Goal: Task Accomplishment & Management: Manage account settings

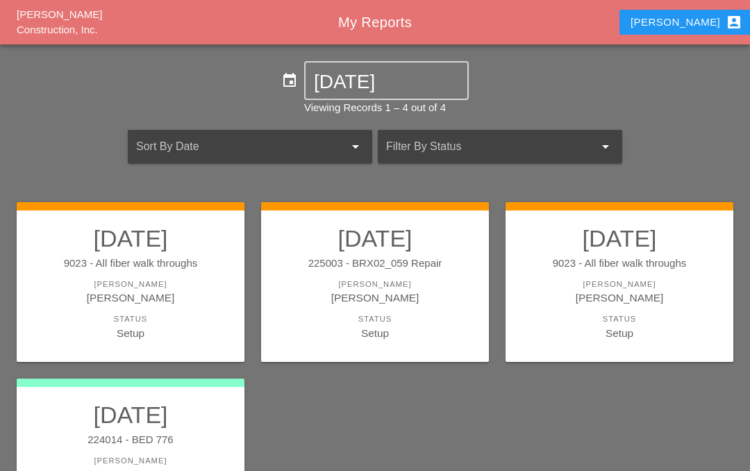
click at [392, 303] on div "[PERSON_NAME]" at bounding box center [375, 297] width 200 height 16
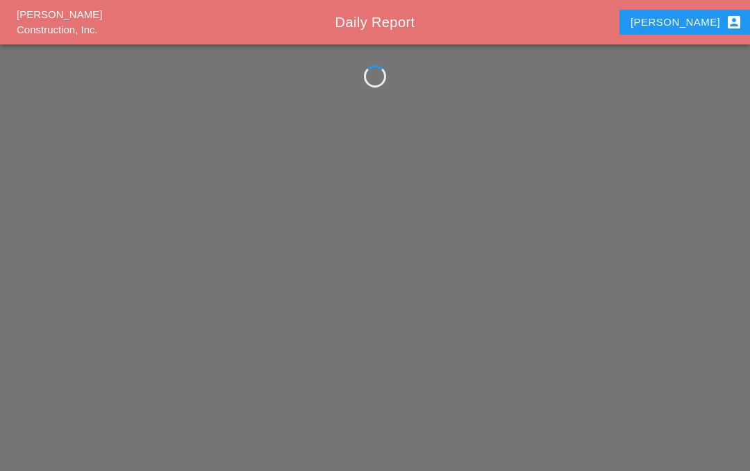
click at [393, 217] on div "[PERSON_NAME] Construction, Inc. Daily Report Iwan account_box" at bounding box center [375, 235] width 750 height 471
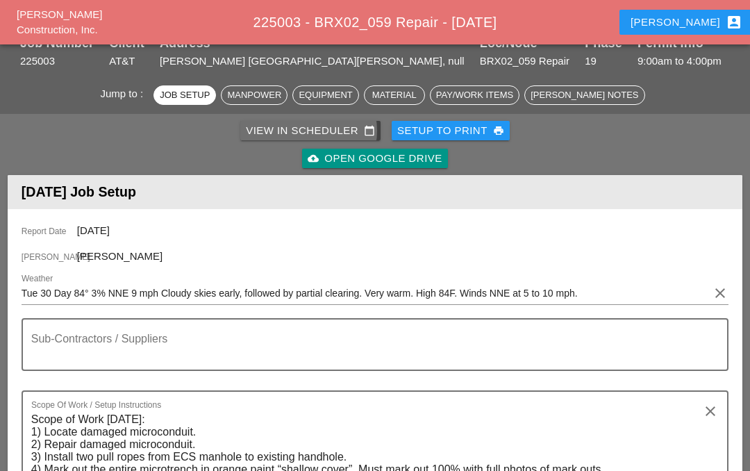
click at [305, 129] on div "View in Scheduler calendar_today" at bounding box center [310, 131] width 129 height 16
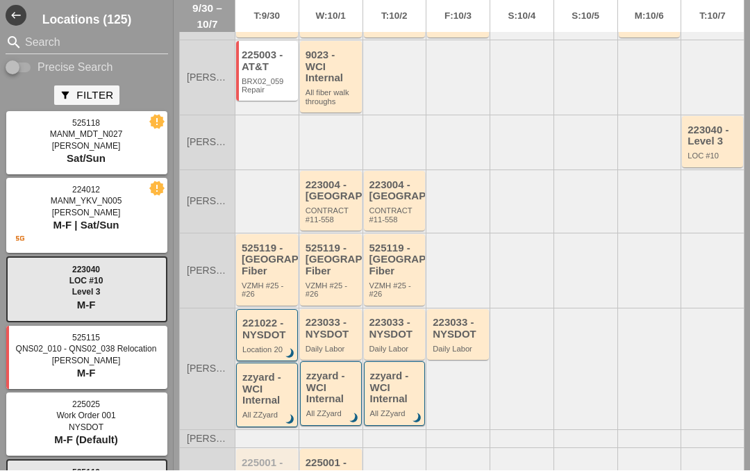
scroll to position [201, 0]
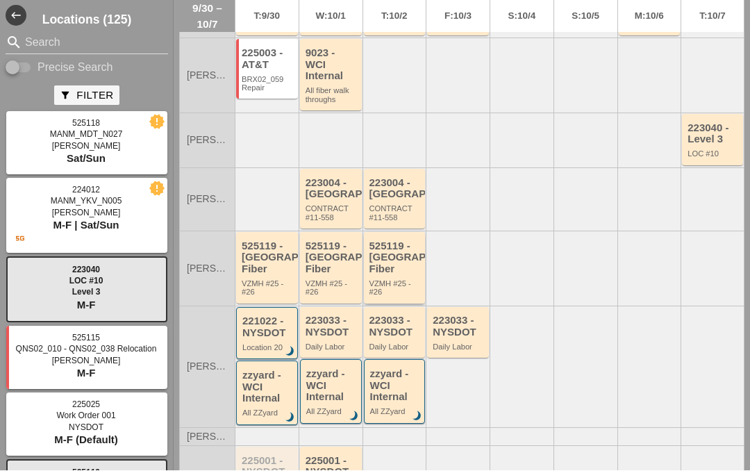
click at [392, 241] on div "525119 - [GEOGRAPHIC_DATA] Fiber" at bounding box center [395, 258] width 53 height 35
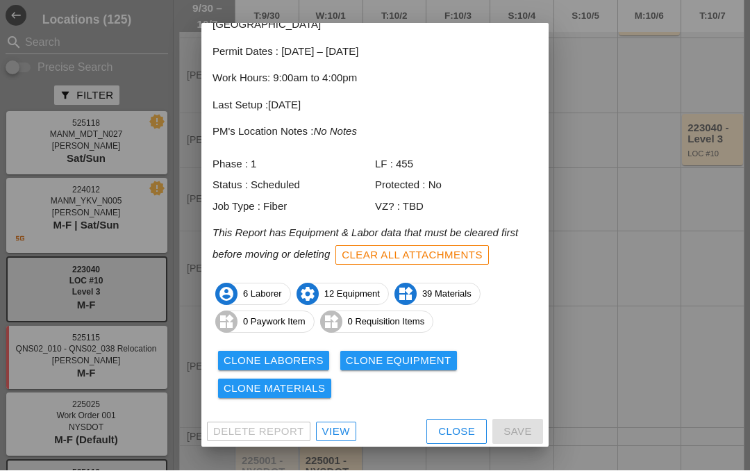
scroll to position [74, 0]
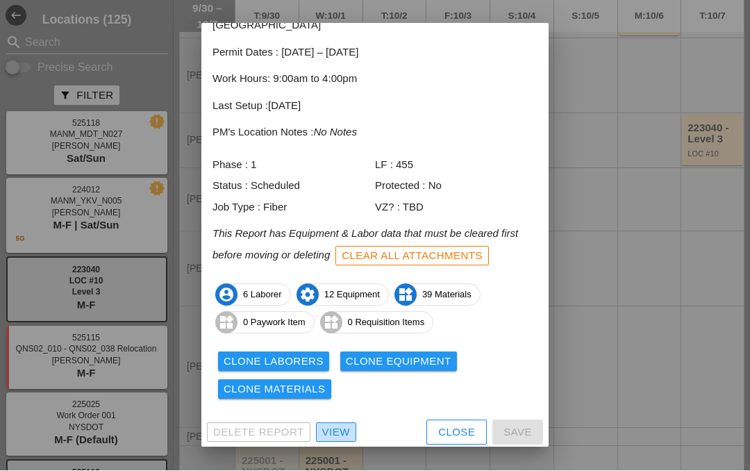
click at [324, 434] on div "View" at bounding box center [336, 433] width 28 height 16
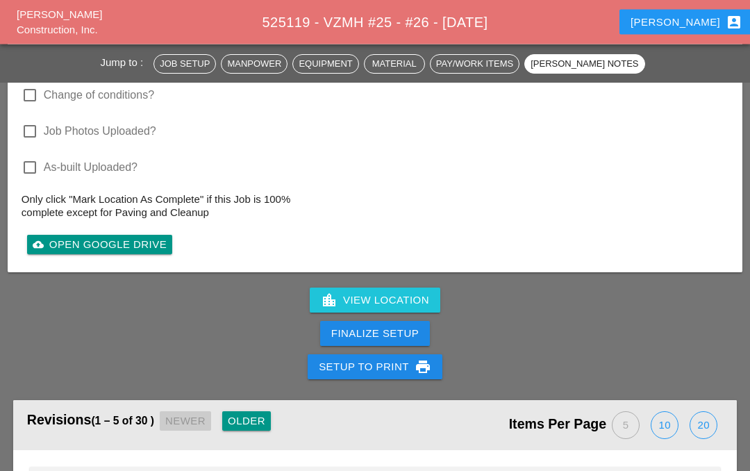
scroll to position [4265, 0]
click at [123, 241] on div "cloud_upload Open Google Drive" at bounding box center [100, 245] width 134 height 16
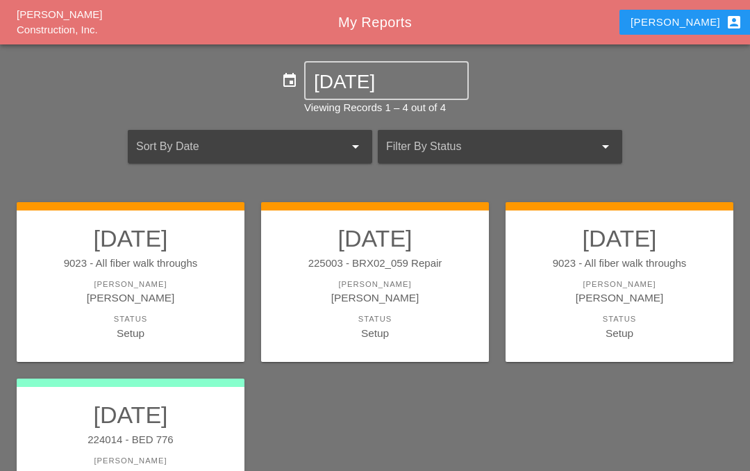
click at [601, 271] on link "09/29/2025 9023 - All fiber walk throughs Foreman Iwan Belfor Status Setup" at bounding box center [619, 282] width 200 height 117
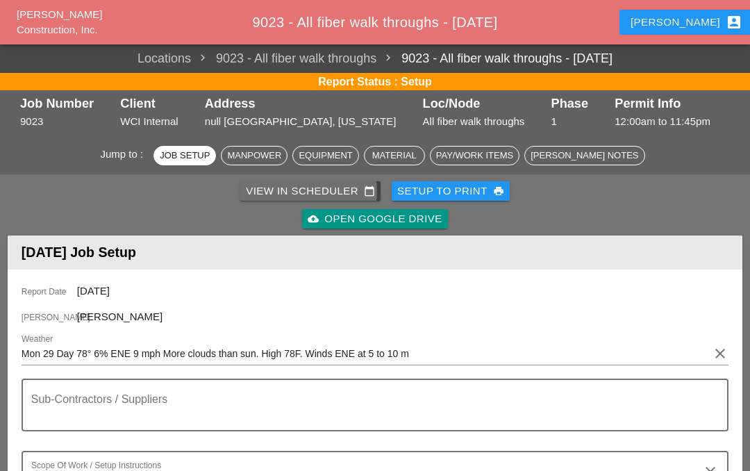
click at [298, 193] on div "View in Scheduler calendar_today" at bounding box center [310, 191] width 129 height 16
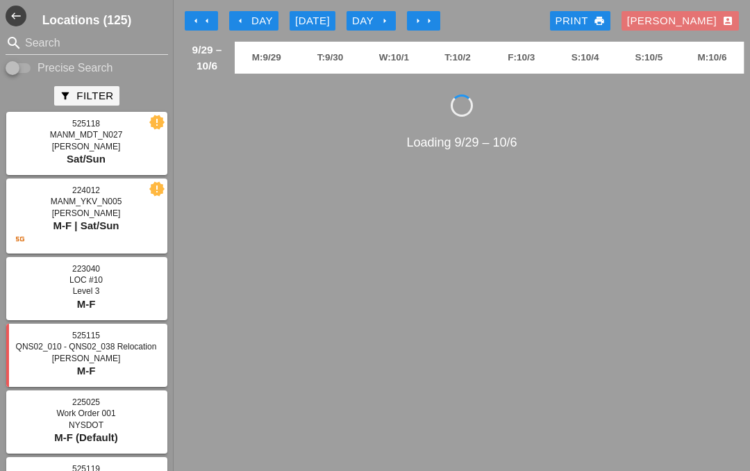
click at [625, 141] on div "Loading 9/29 – 10/6" at bounding box center [461, 142] width 565 height 19
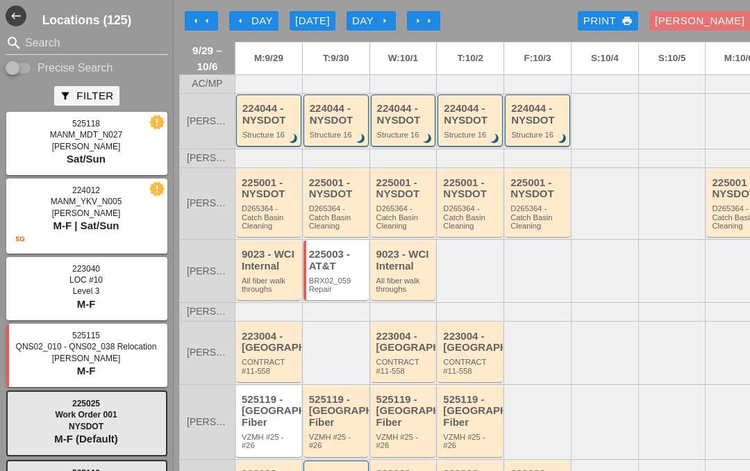
click at [267, 12] on button "arrow_left Day" at bounding box center [253, 20] width 49 height 19
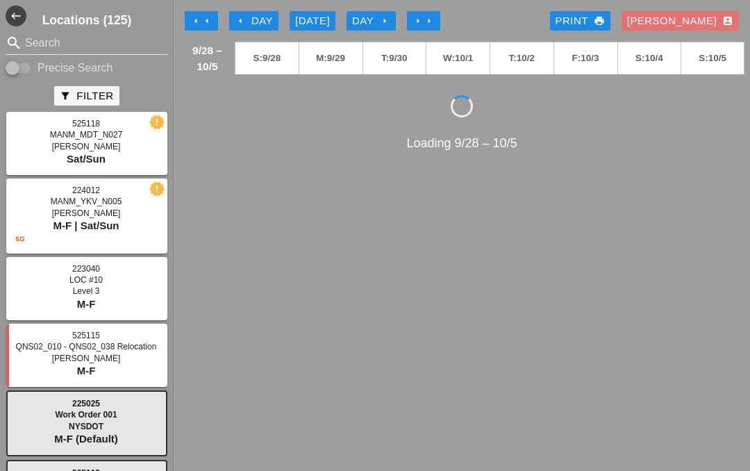
click at [327, 17] on div "[DATE]" at bounding box center [312, 21] width 35 height 16
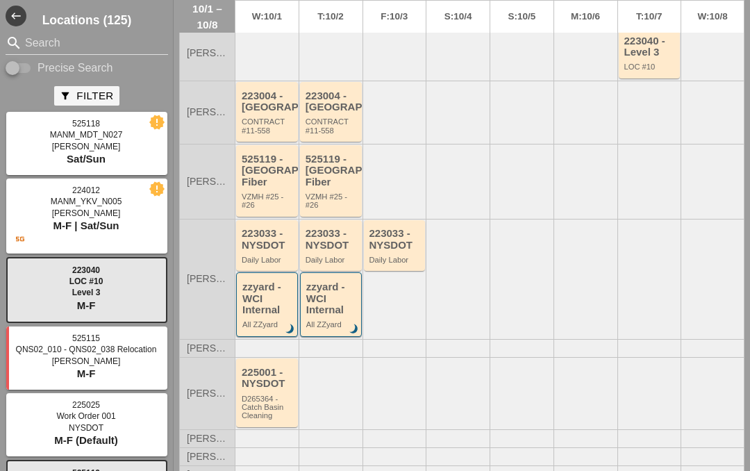
scroll to position [283, 0]
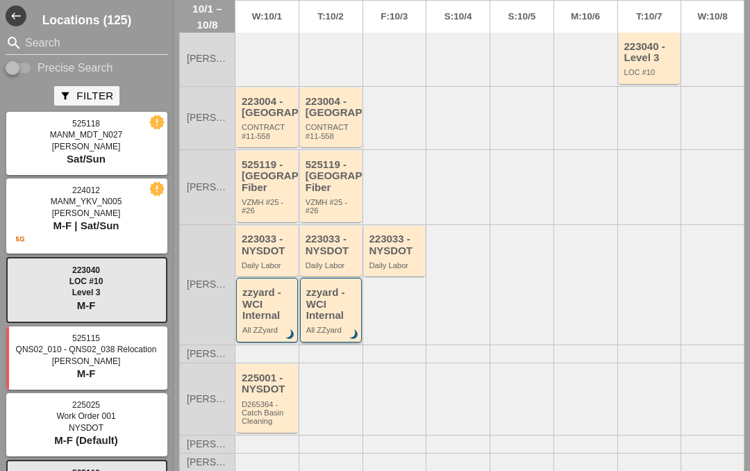
click at [328, 317] on div "zzyard - WCI Internal" at bounding box center [331, 304] width 51 height 35
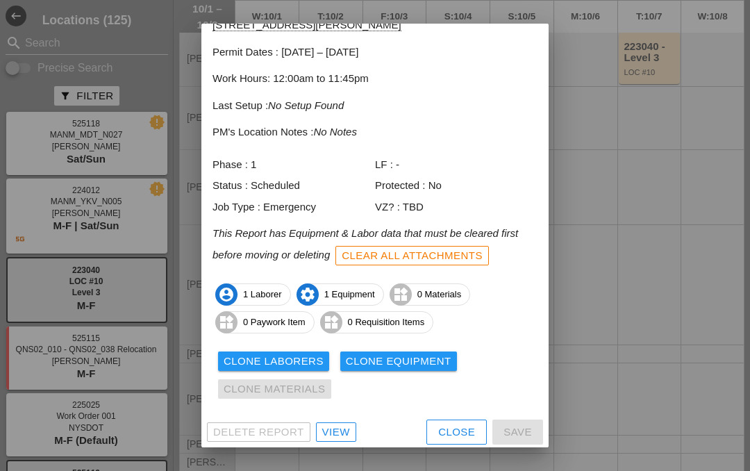
scroll to position [74, 0]
click at [326, 437] on link "View" at bounding box center [336, 432] width 40 height 19
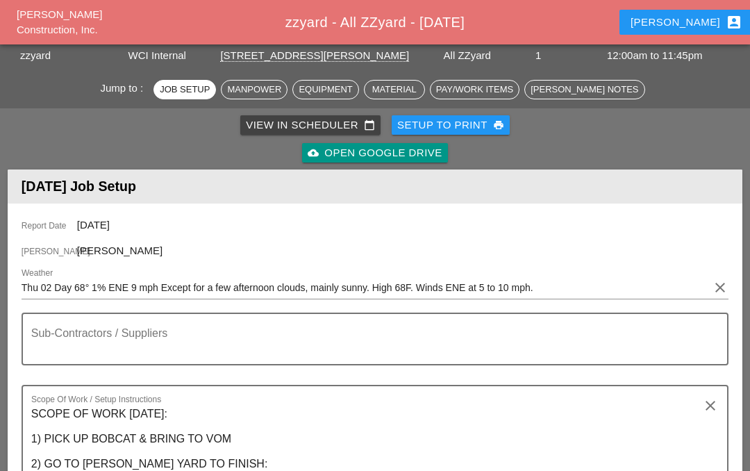
scroll to position [65, 0]
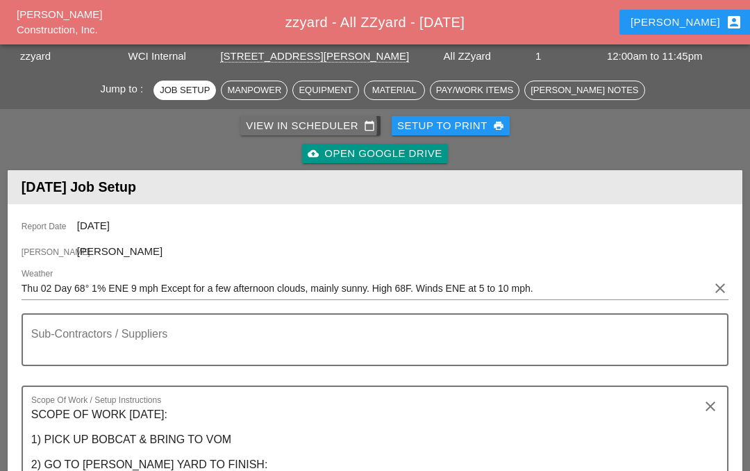
click at [317, 120] on div "View in Scheduler calendar_today" at bounding box center [310, 126] width 129 height 16
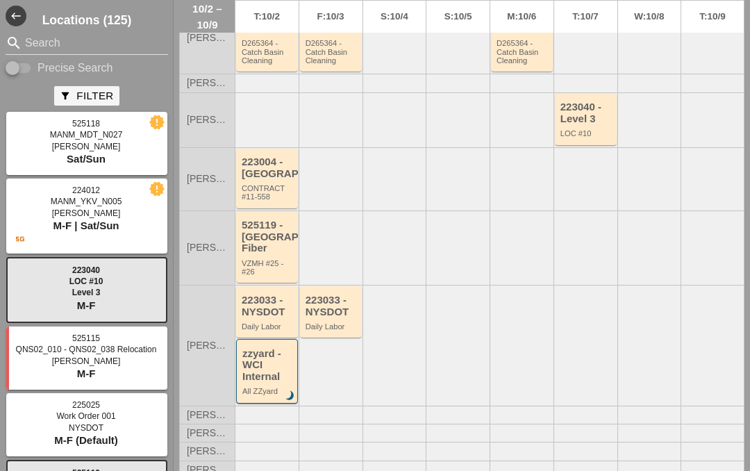
scroll to position [167, 0]
click at [269, 293] on div "223033 - NYSDOT" at bounding box center [268, 304] width 53 height 23
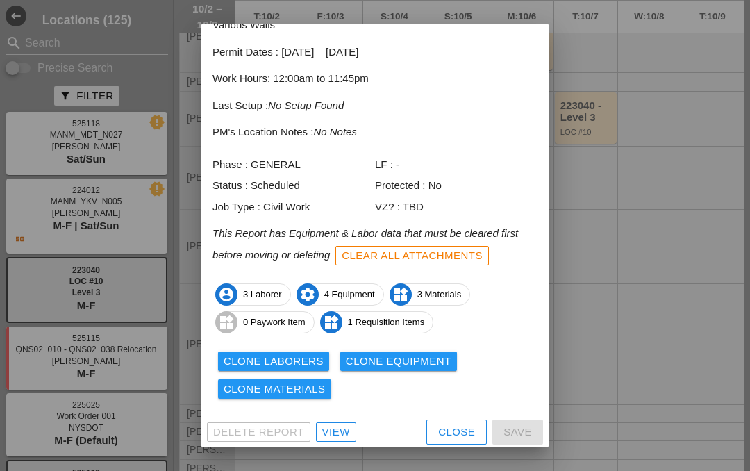
scroll to position [74, 0]
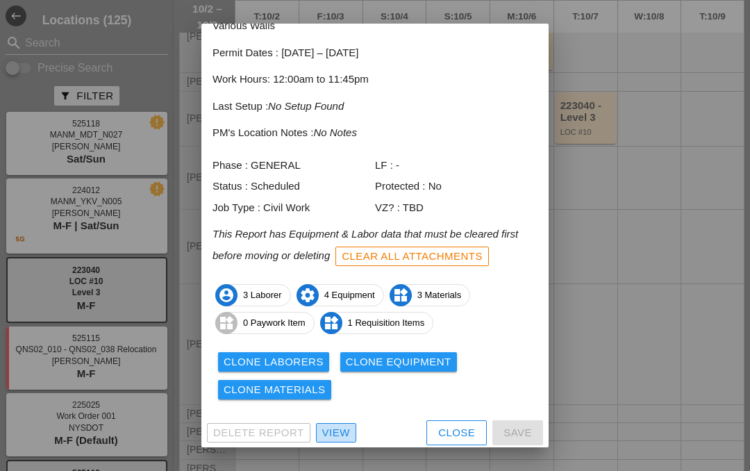
click at [327, 432] on div "View" at bounding box center [336, 433] width 28 height 16
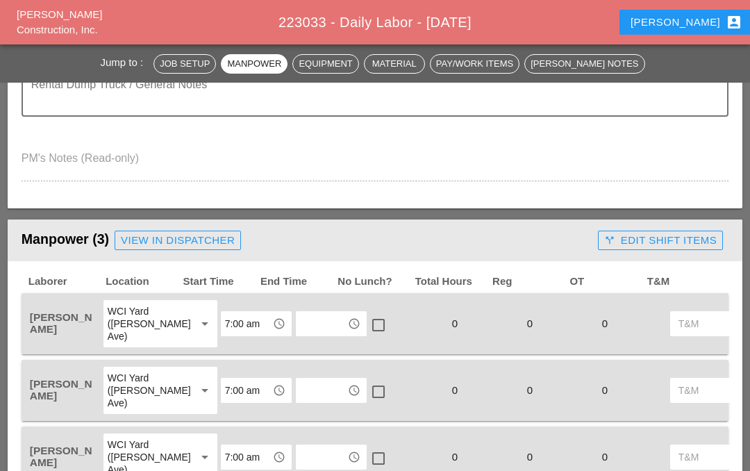
scroll to position [459, 0]
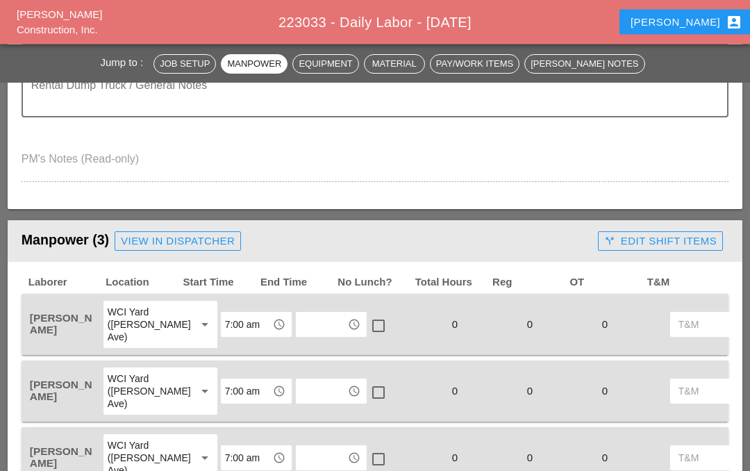
click at [683, 21] on div "Iwan account_box" at bounding box center [686, 22] width 112 height 17
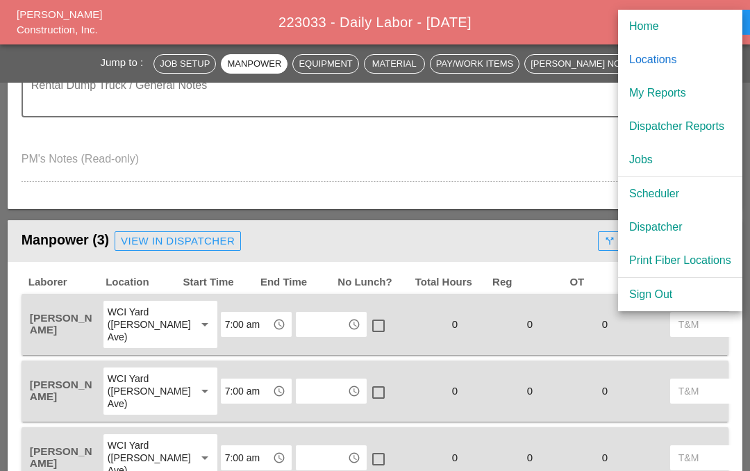
click at [664, 22] on div "Home" at bounding box center [680, 26] width 102 height 17
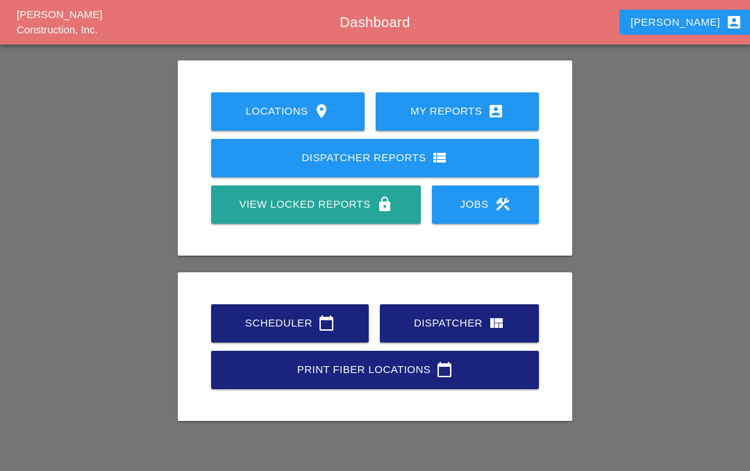
scroll to position [71, 0]
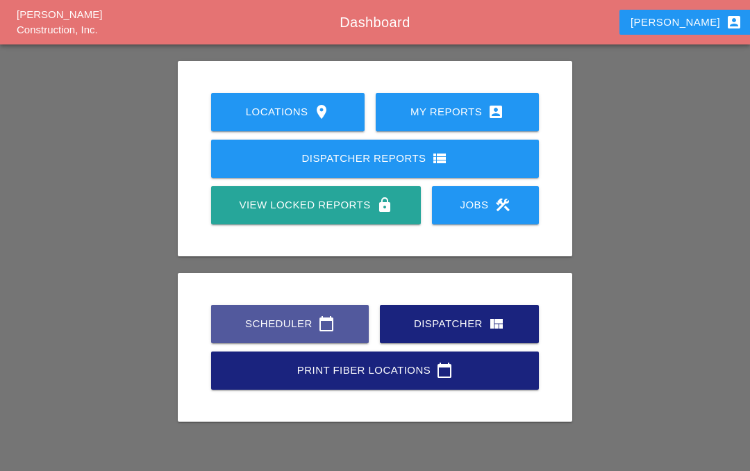
click at [312, 321] on div "Scheduler calendar_today" at bounding box center [289, 323] width 113 height 17
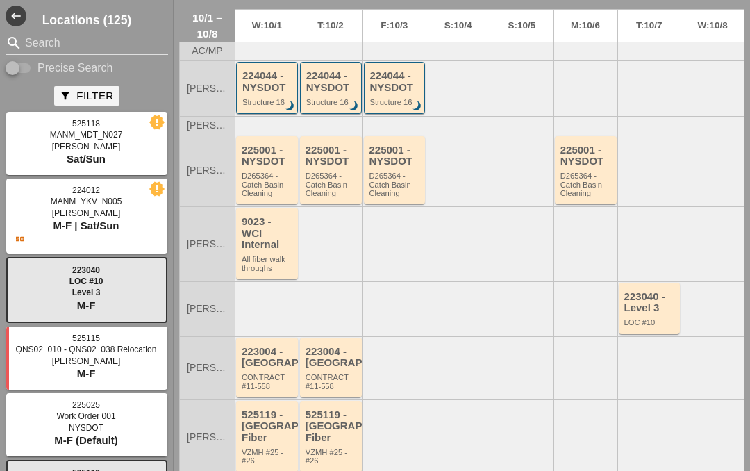
scroll to position [37, 0]
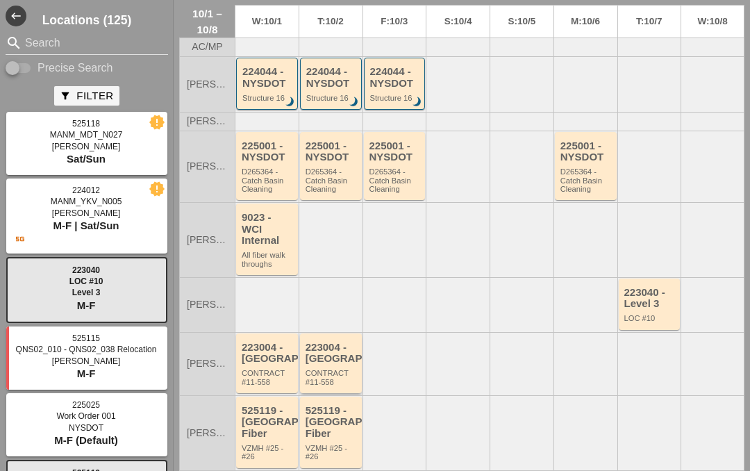
click at [331, 342] on div "223004 - [GEOGRAPHIC_DATA]" at bounding box center [331, 353] width 53 height 23
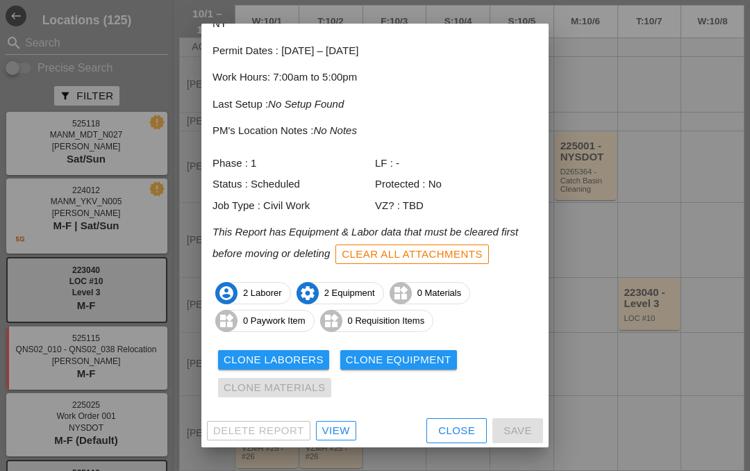
scroll to position [74, 0]
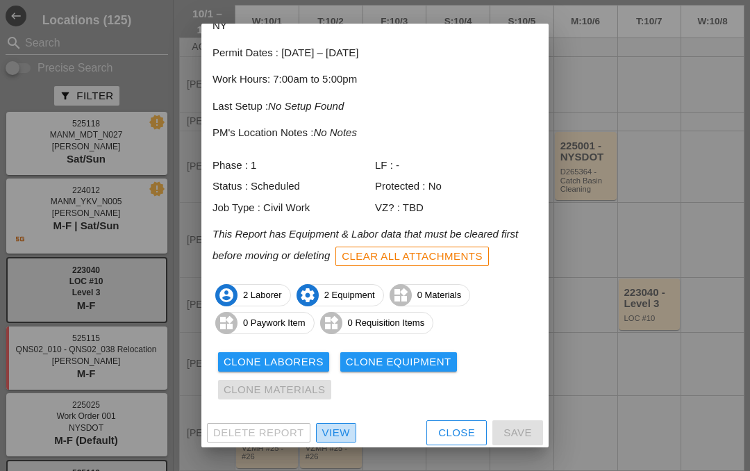
click at [330, 430] on div "View" at bounding box center [336, 433] width 28 height 16
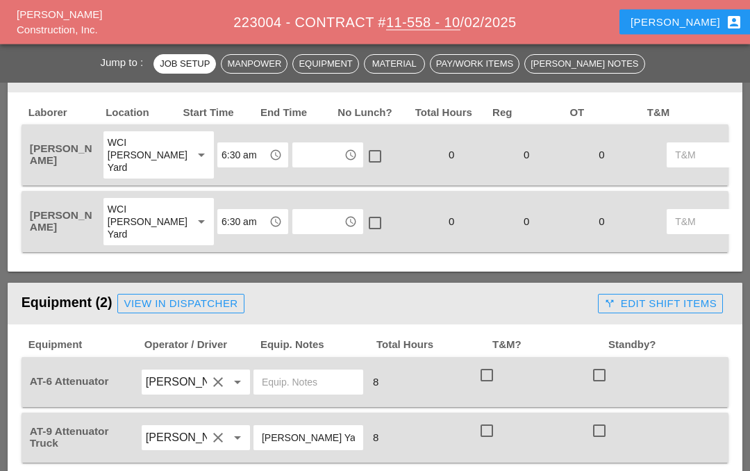
scroll to position [632, 0]
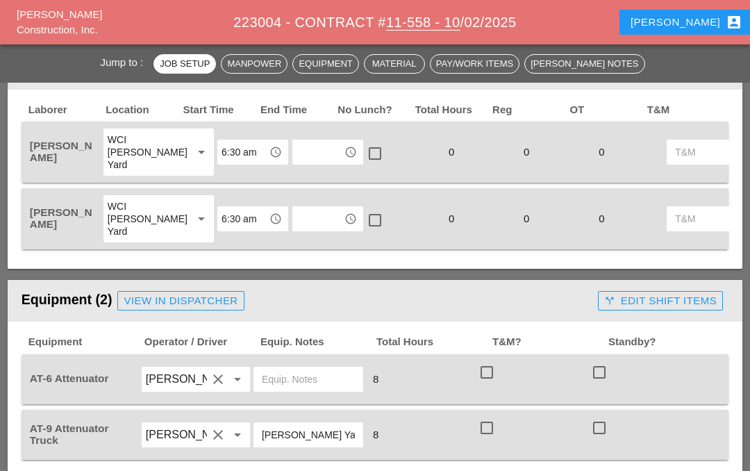
click at [590, 242] on div "0" at bounding box center [627, 219] width 75 height 50
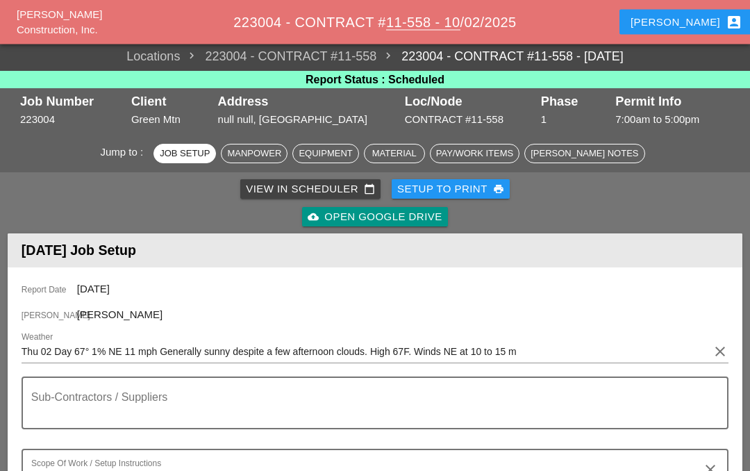
scroll to position [0, 0]
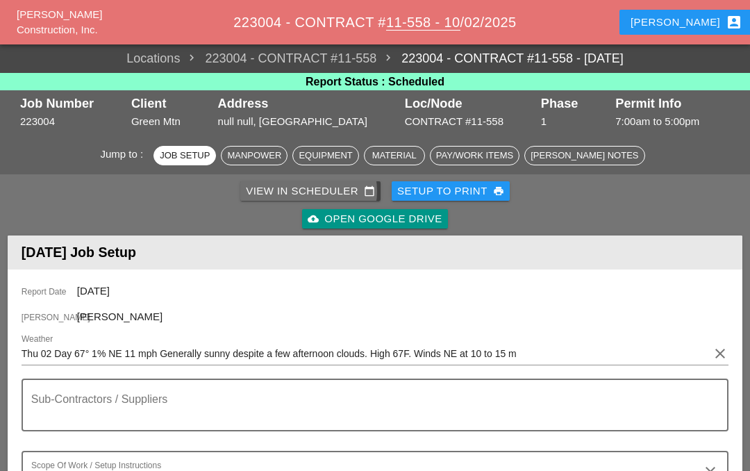
click at [314, 189] on div "View in Scheduler calendar_today" at bounding box center [310, 191] width 129 height 16
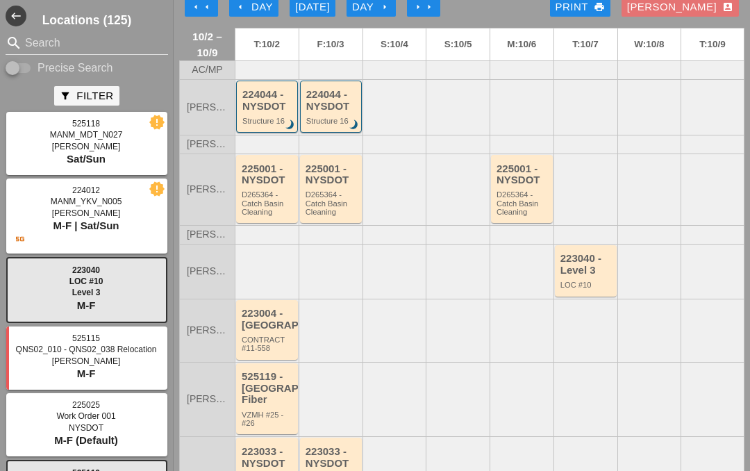
scroll to position [15, 0]
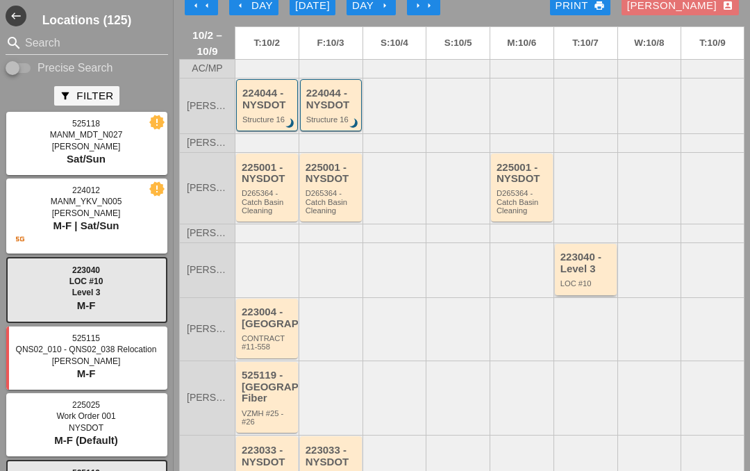
click at [575, 261] on div "223040 - Level 3" at bounding box center [586, 262] width 53 height 23
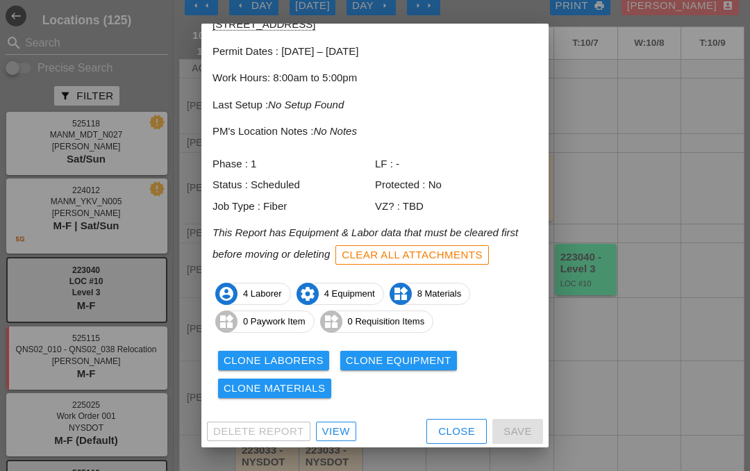
scroll to position [74, 0]
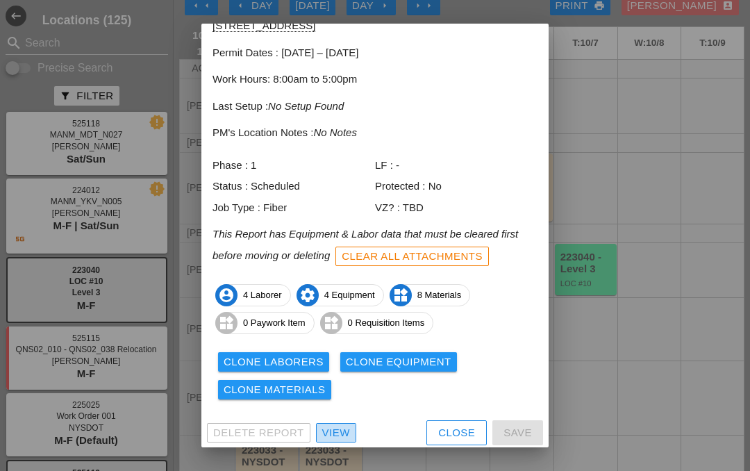
click at [332, 433] on div "View" at bounding box center [336, 433] width 28 height 16
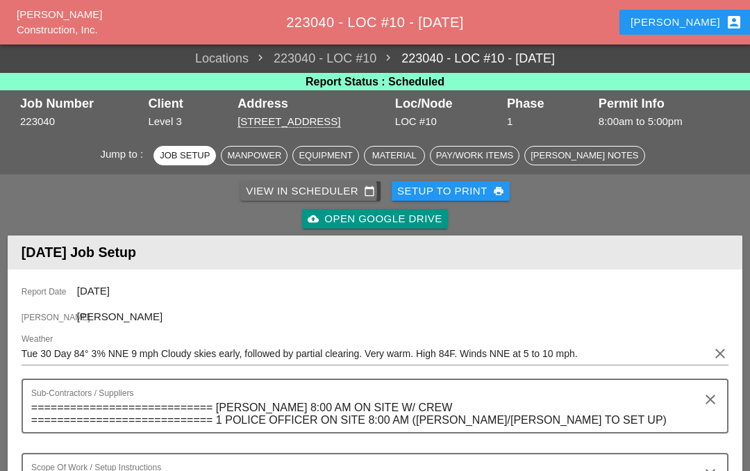
click at [312, 193] on div "View in Scheduler calendar_today" at bounding box center [310, 191] width 129 height 16
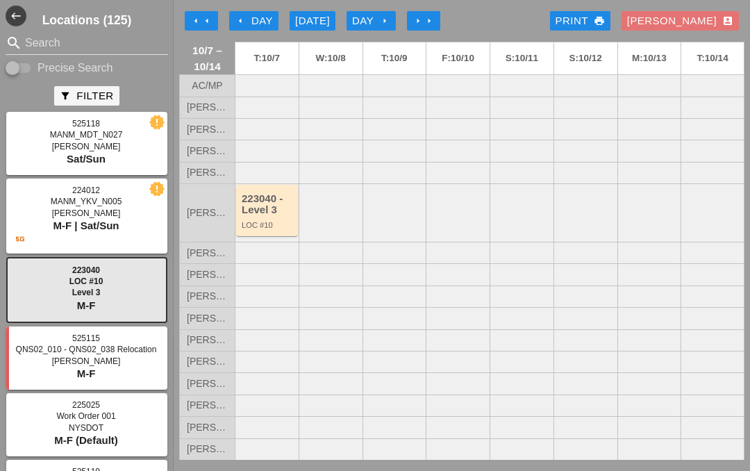
click at [320, 14] on div "[DATE]" at bounding box center [312, 21] width 35 height 16
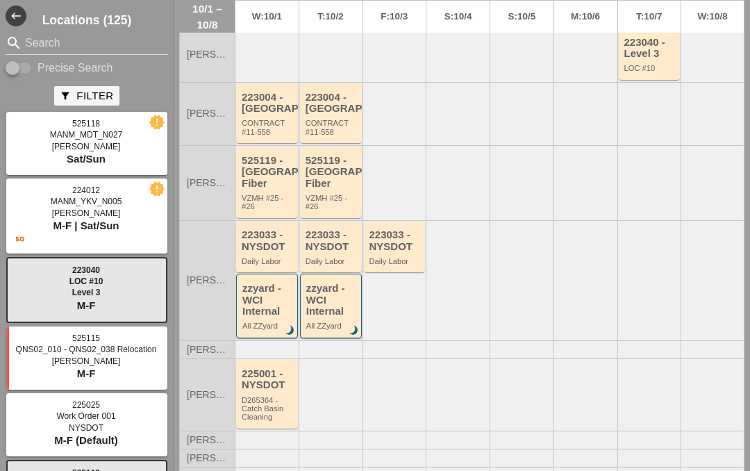
scroll to position [285, 0]
